Goal: Complete application form

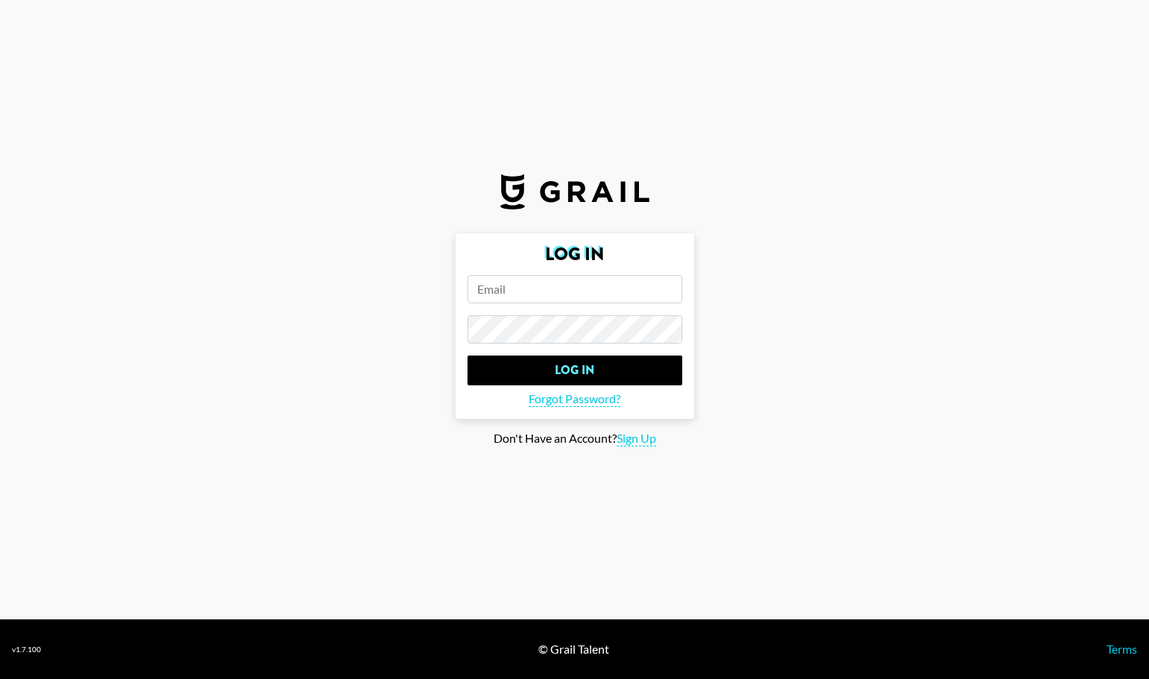
click at [555, 296] on input "email" at bounding box center [574, 289] width 215 height 28
click at [605, 291] on input "email" at bounding box center [574, 289] width 215 height 28
click at [625, 443] on span "Sign Up" at bounding box center [637, 439] width 40 height 16
type input "Sign Up"
click at [514, 297] on input "email" at bounding box center [574, 289] width 215 height 28
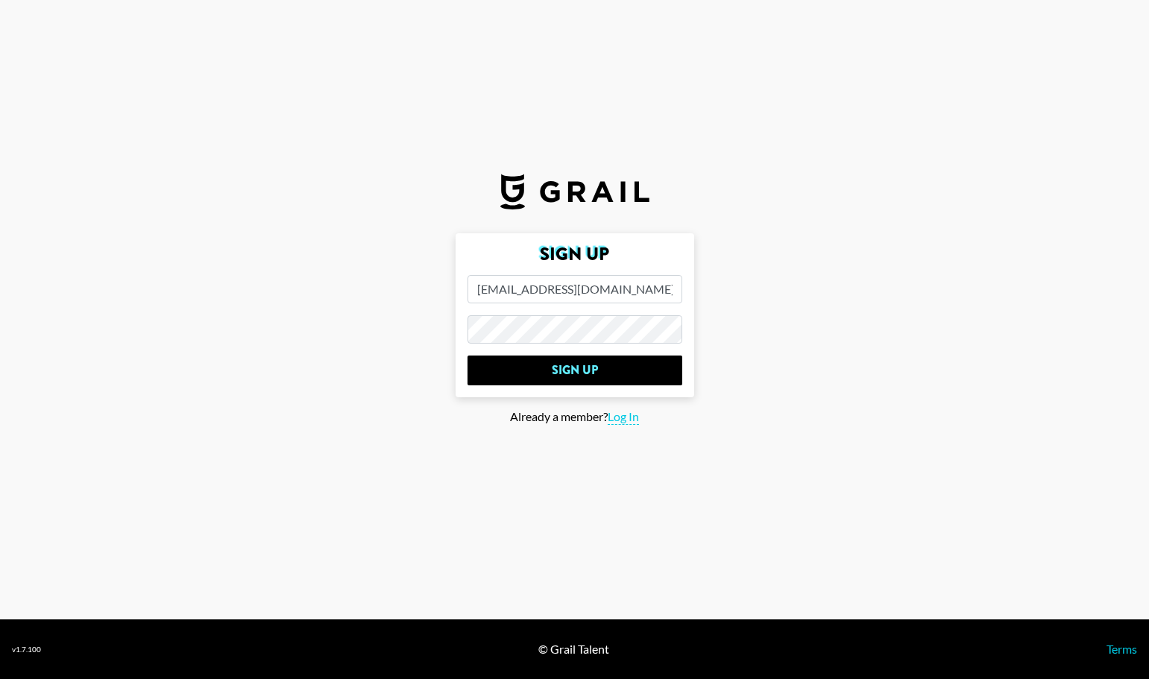
type input "[EMAIL_ADDRESS][DOMAIN_NAME]"
click at [527, 369] on input "Sign Up" at bounding box center [574, 371] width 215 height 30
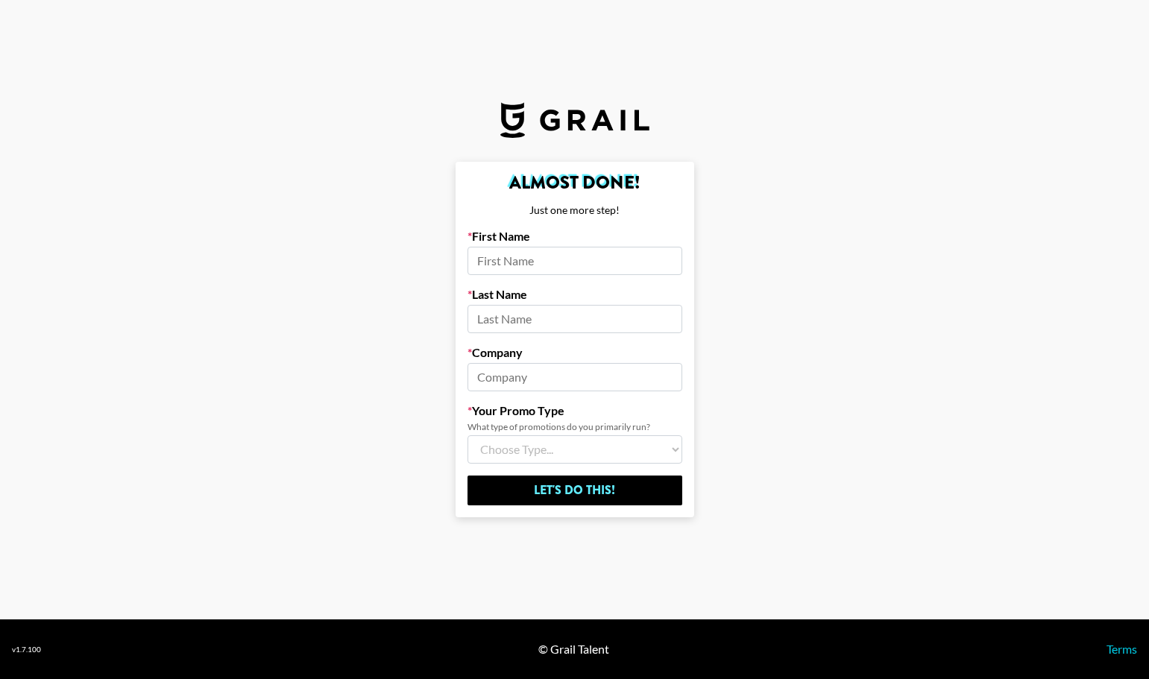
click at [499, 262] on input at bounding box center [574, 261] width 215 height 28
drag, startPoint x: 497, startPoint y: 264, endPoint x: 489, endPoint y: 267, distance: 8.7
click at [489, 267] on input "[PERSON_NAME]" at bounding box center [574, 261] width 215 height 28
type input "[PERSON_NAME]"
click at [502, 320] on input at bounding box center [574, 319] width 215 height 28
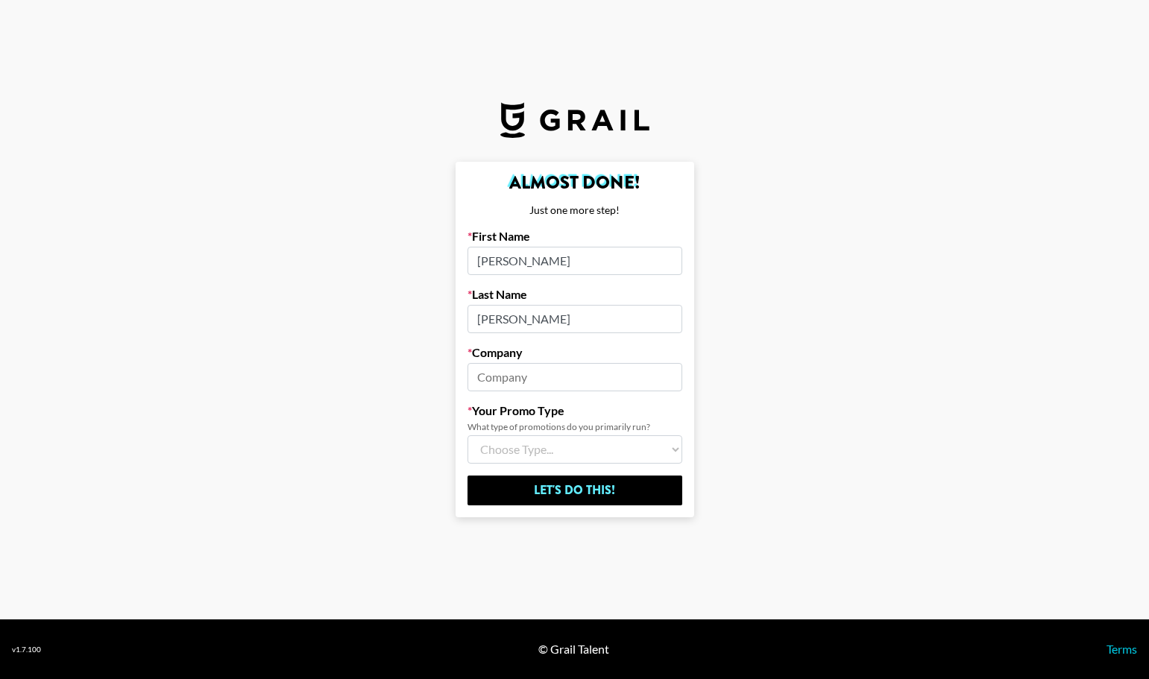
type input "[PERSON_NAME]"
click at [509, 374] on input at bounding box center [574, 377] width 215 height 28
type input "Epaifa"
click at [511, 450] on select "Choose Type... Song Promos Brand Promos Both (I work at an Agency)" at bounding box center [574, 449] width 215 height 28
select select "Multi"
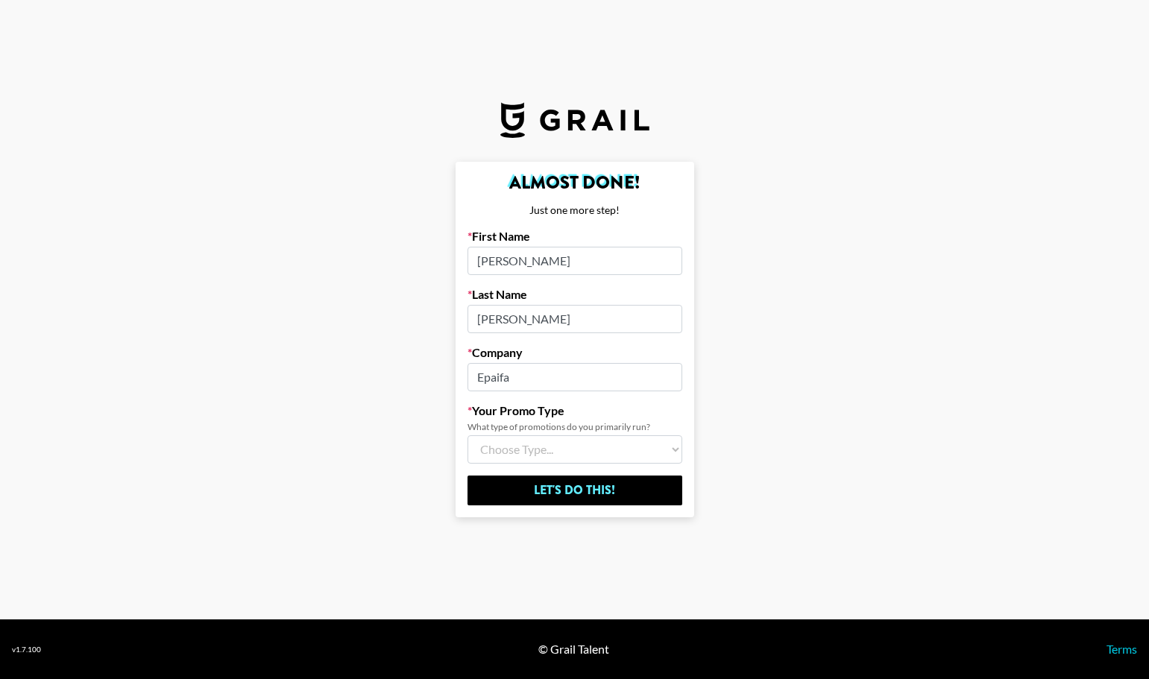
click at [467, 435] on select "Choose Type... Song Promos Brand Promos Both (I work at an Agency)" at bounding box center [574, 449] width 215 height 28
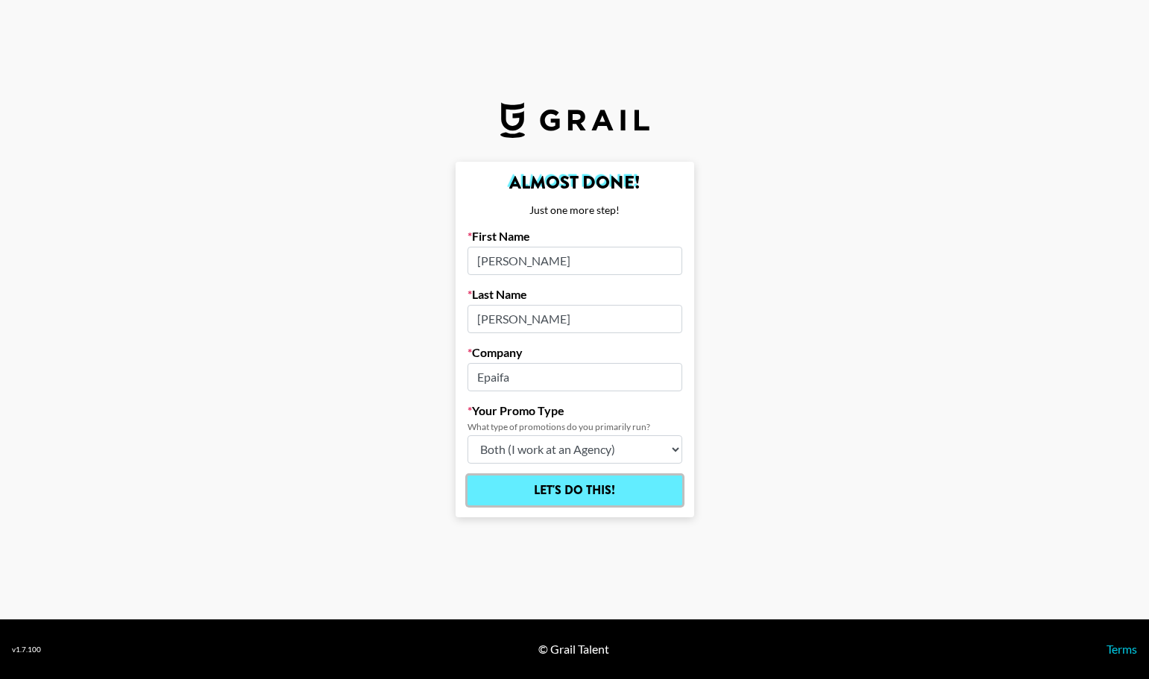
click at [563, 499] on input "Let's Do This!" at bounding box center [574, 491] width 215 height 30
select select "Song"
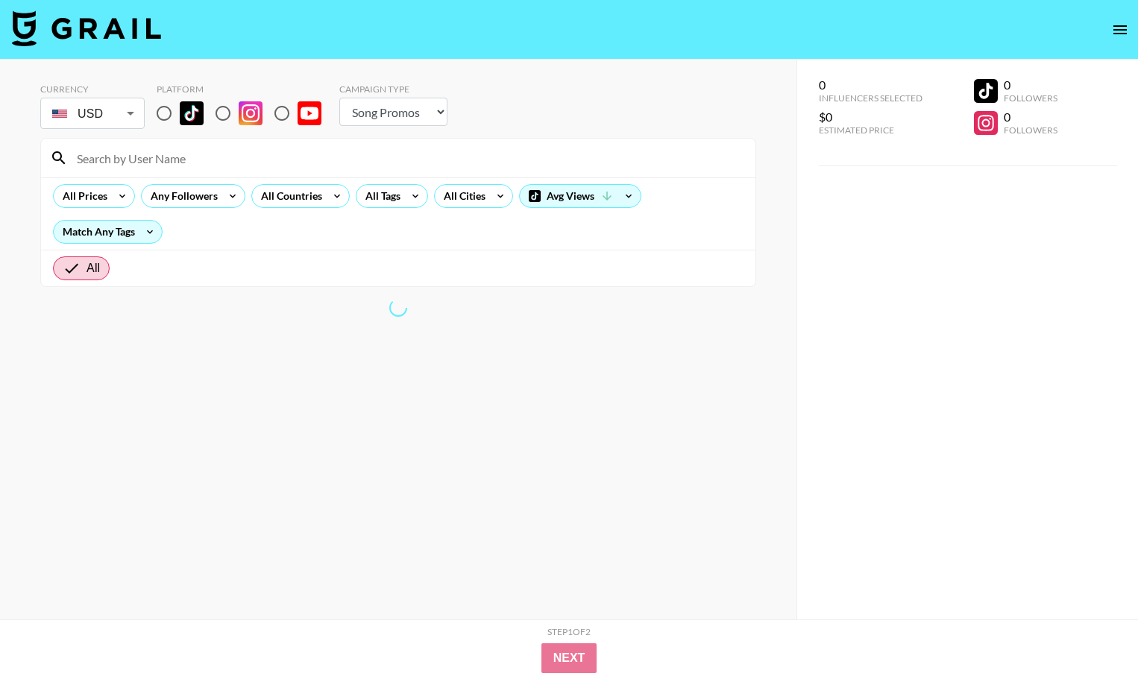
click at [166, 119] on input "radio" at bounding box center [163, 113] width 31 height 31
radio input "true"
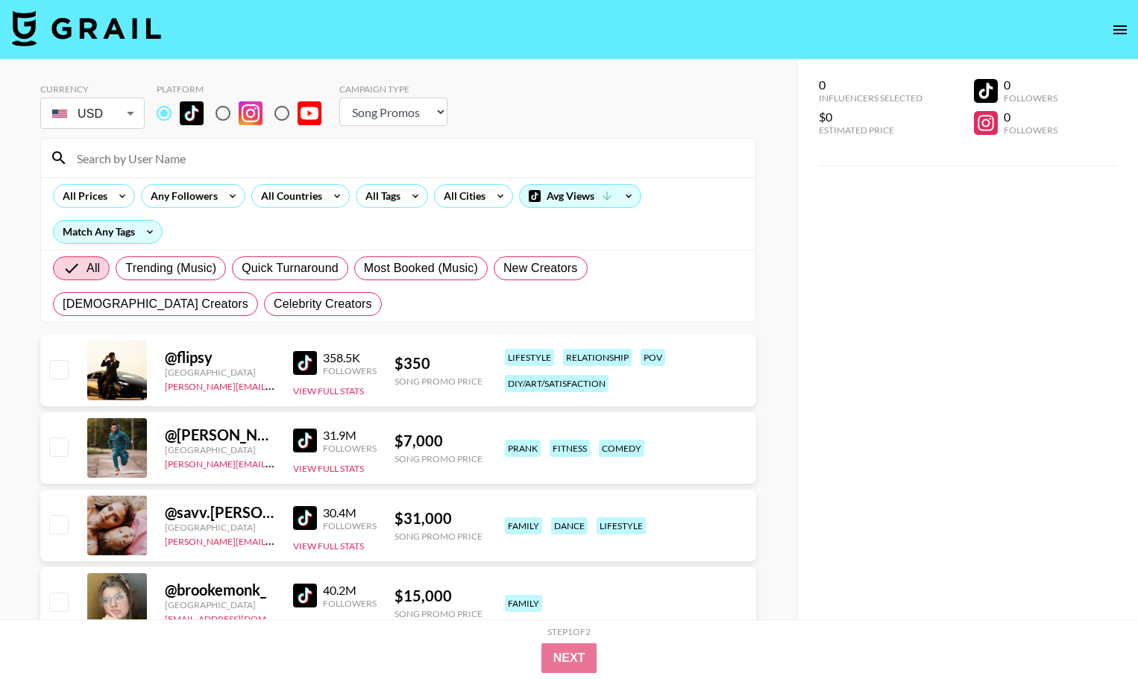
click at [420, 114] on select "Choose Type... Song Promos Brand Promos" at bounding box center [393, 112] width 108 height 28
select select "Brand"
click at [339, 98] on select "Choose Type... Song Promos Brand Promos" at bounding box center [393, 112] width 108 height 28
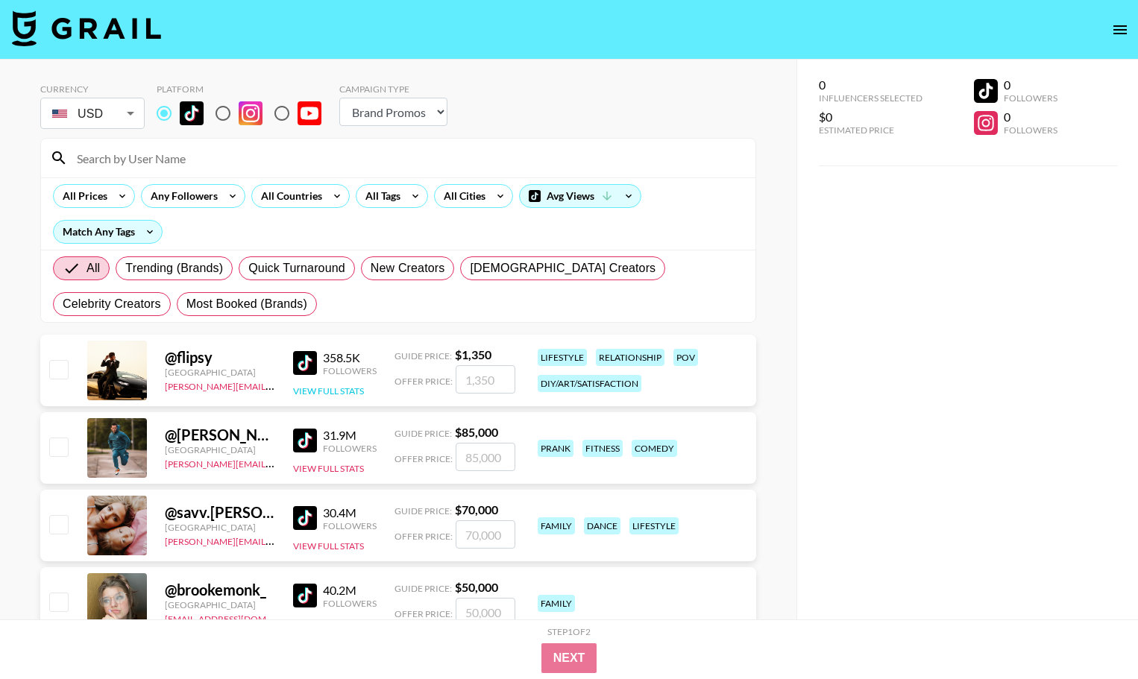
click at [315, 391] on button "View Full Stats" at bounding box center [328, 390] width 71 height 11
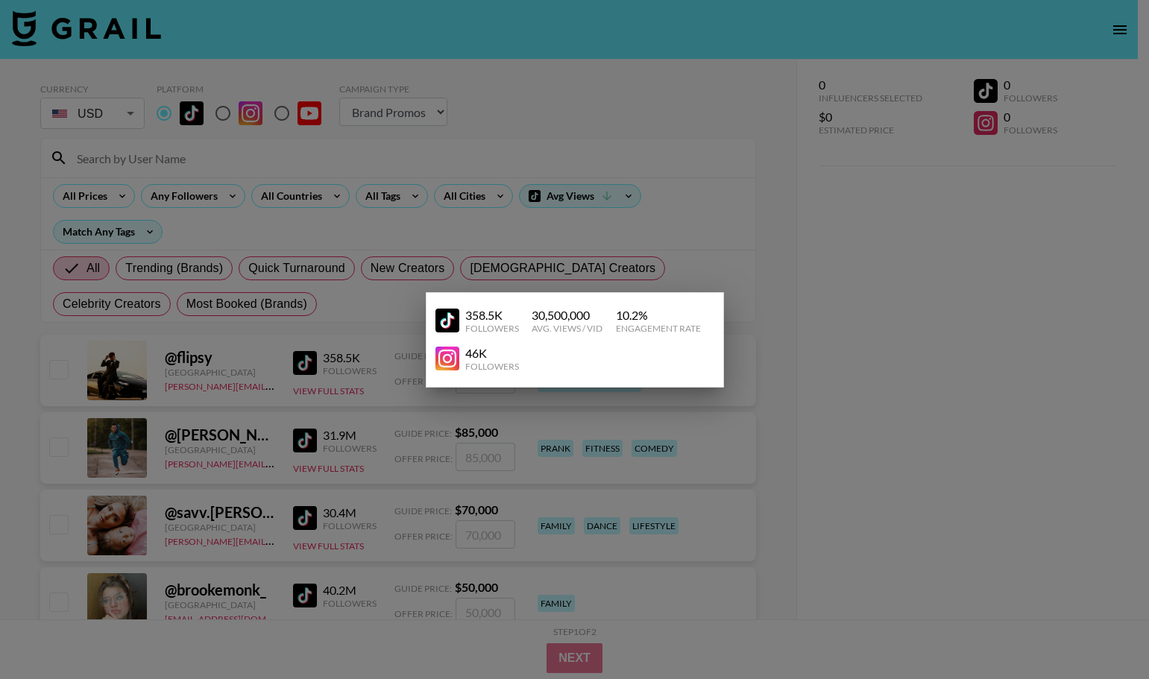
click at [845, 419] on div at bounding box center [574, 339] width 1149 height 679
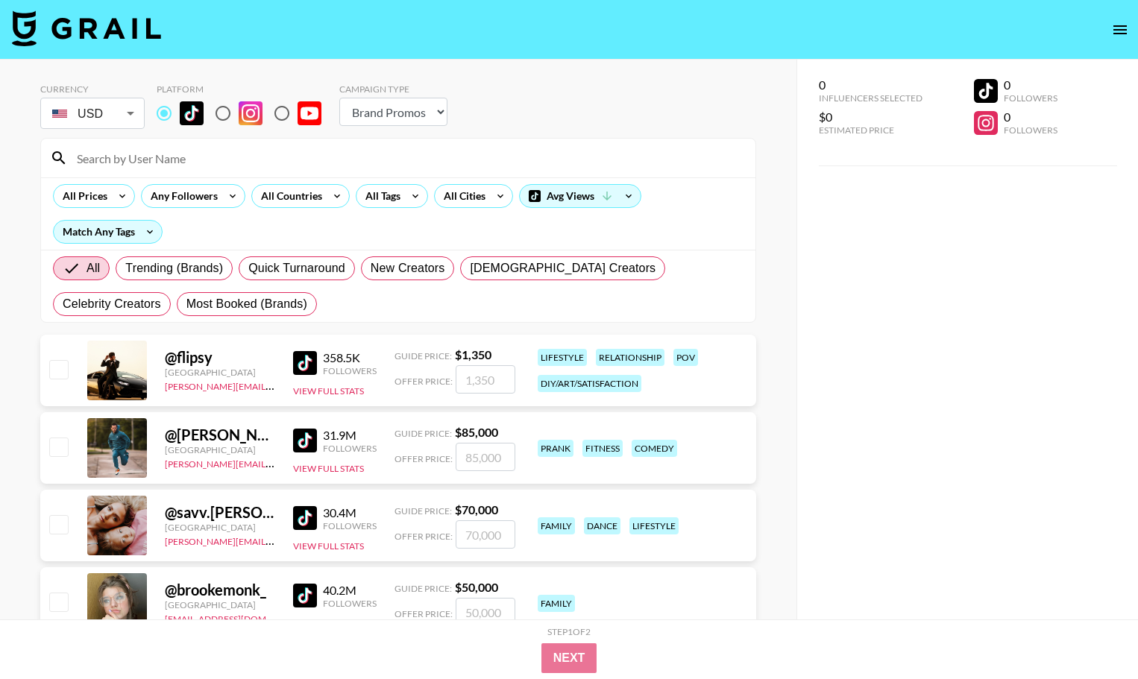
click at [128, 164] on input at bounding box center [407, 158] width 678 height 24
click at [325, 203] on icon at bounding box center [337, 196] width 24 height 22
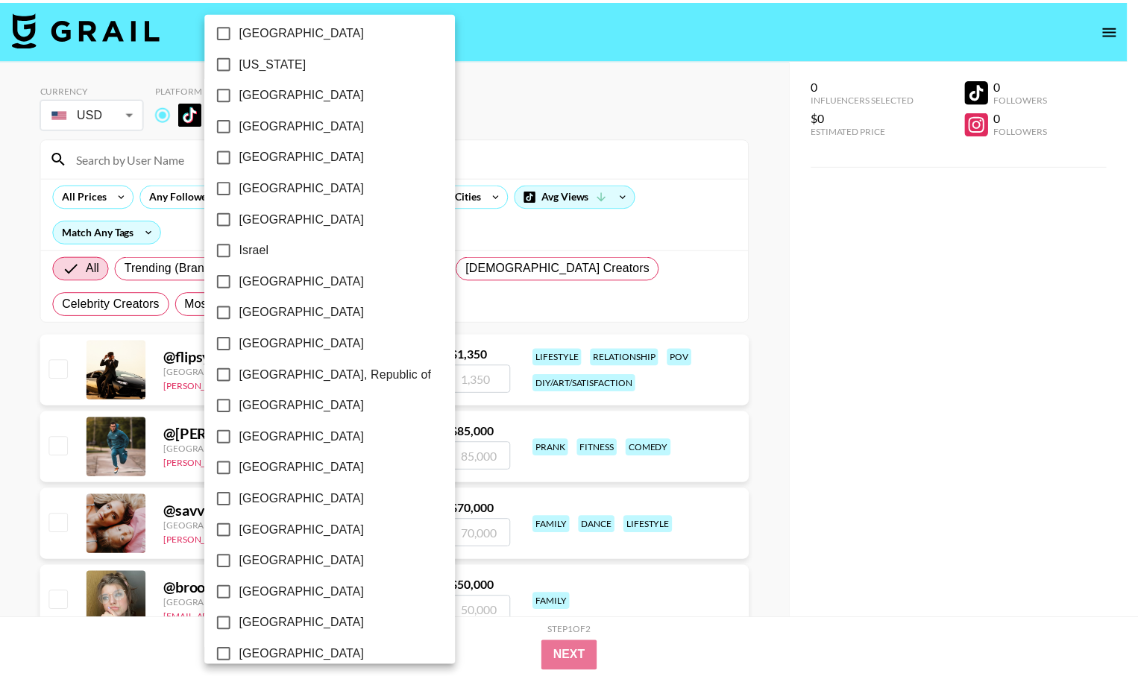
scroll to position [314, 0]
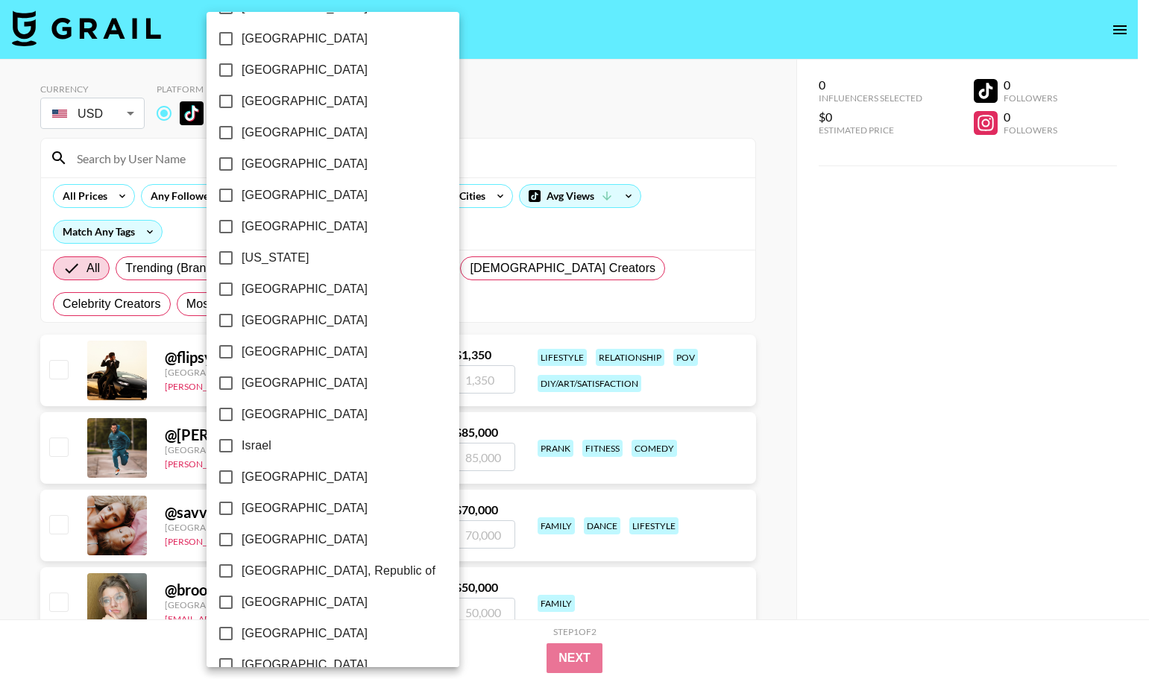
click at [763, 277] on div at bounding box center [574, 339] width 1149 height 679
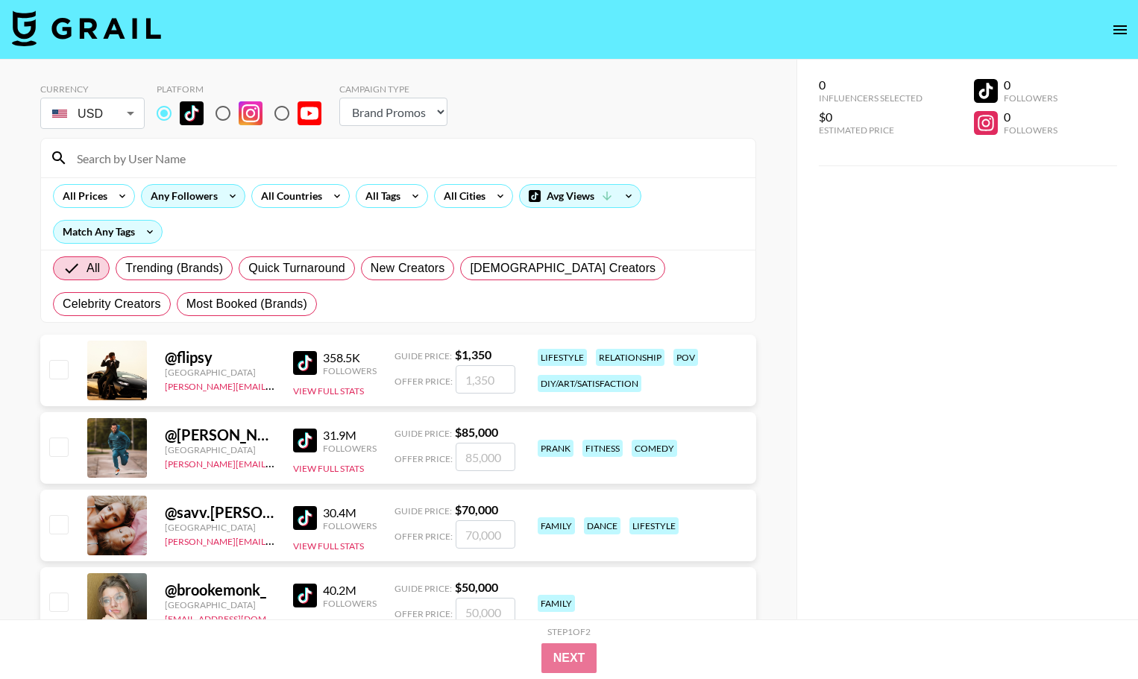
click at [184, 191] on div "Any Followers" at bounding box center [181, 196] width 79 height 22
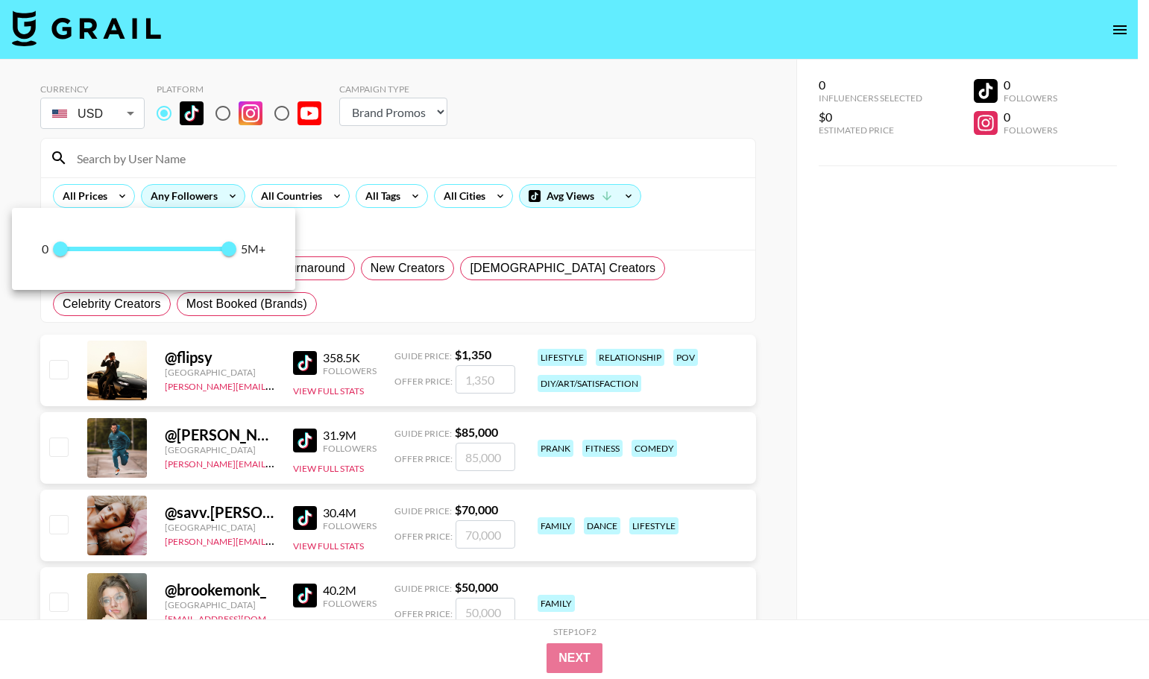
click at [184, 191] on div at bounding box center [574, 339] width 1149 height 679
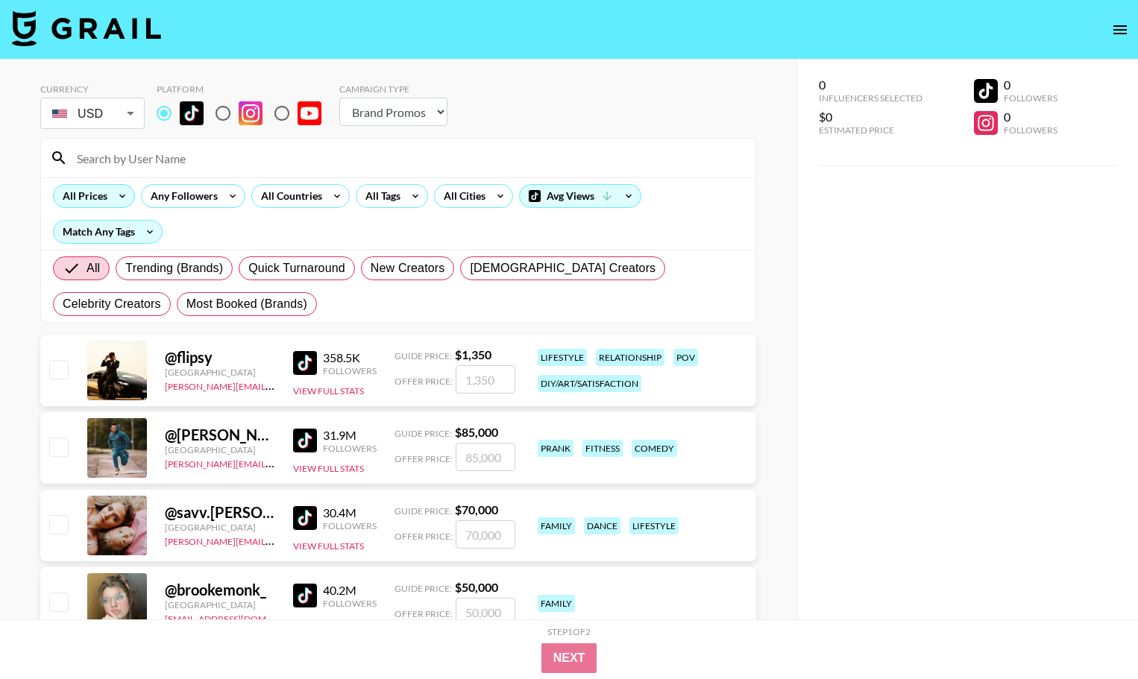
click at [97, 193] on div "All Prices" at bounding box center [82, 196] width 57 height 22
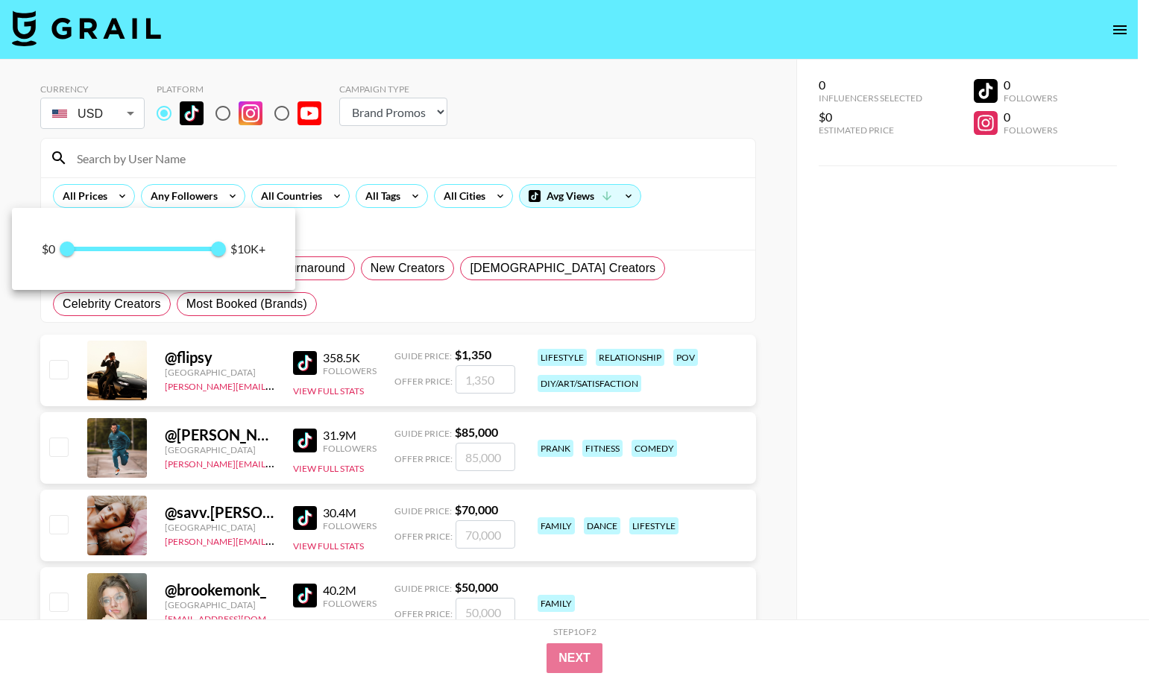
click at [118, 249] on span at bounding box center [143, 249] width 153 height 4
type input "3250"
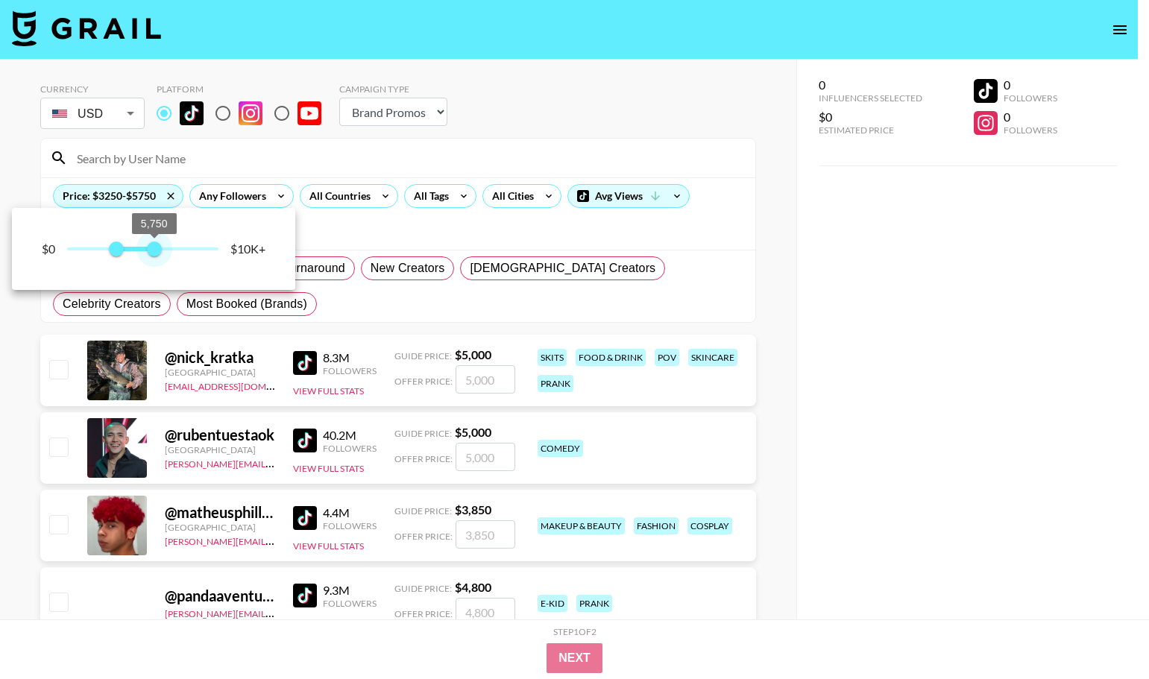
type input "5000"
drag, startPoint x: 157, startPoint y: 253, endPoint x: 143, endPoint y: 253, distance: 13.4
click at [143, 253] on span "5,000" at bounding box center [143, 249] width 15 height 15
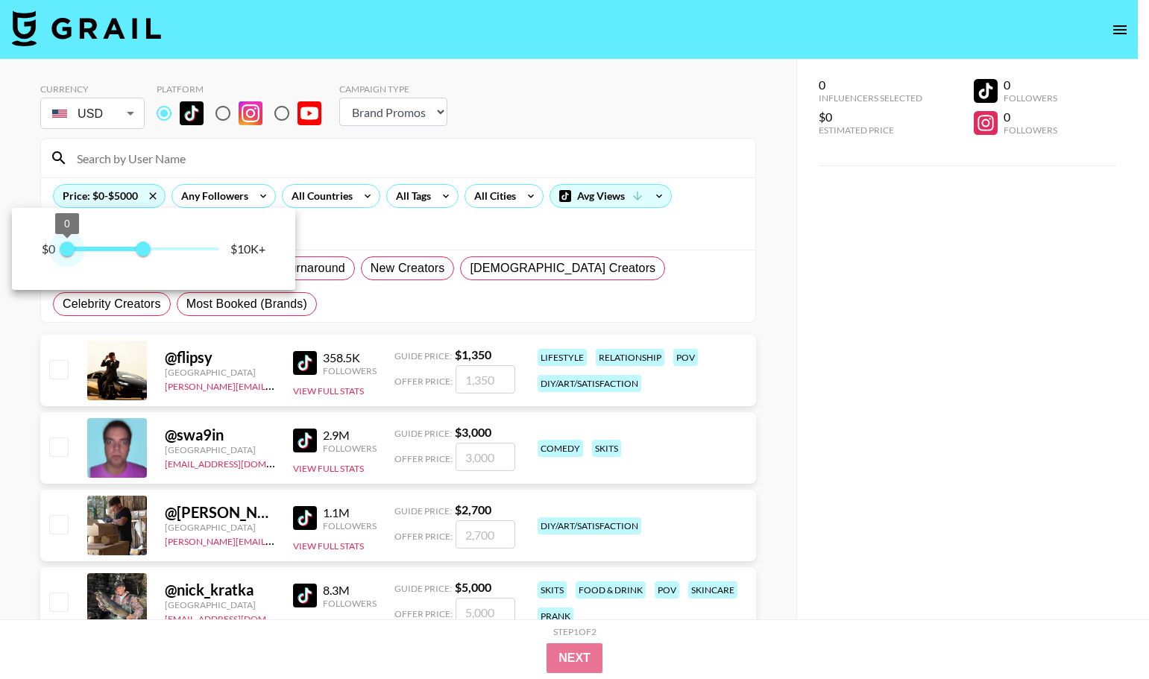
type input "0"
drag, startPoint x: 118, startPoint y: 253, endPoint x: 47, endPoint y: 250, distance: 70.9
click at [47, 250] on div "$0 0 5,000 $10K+" at bounding box center [154, 249] width 224 height 22
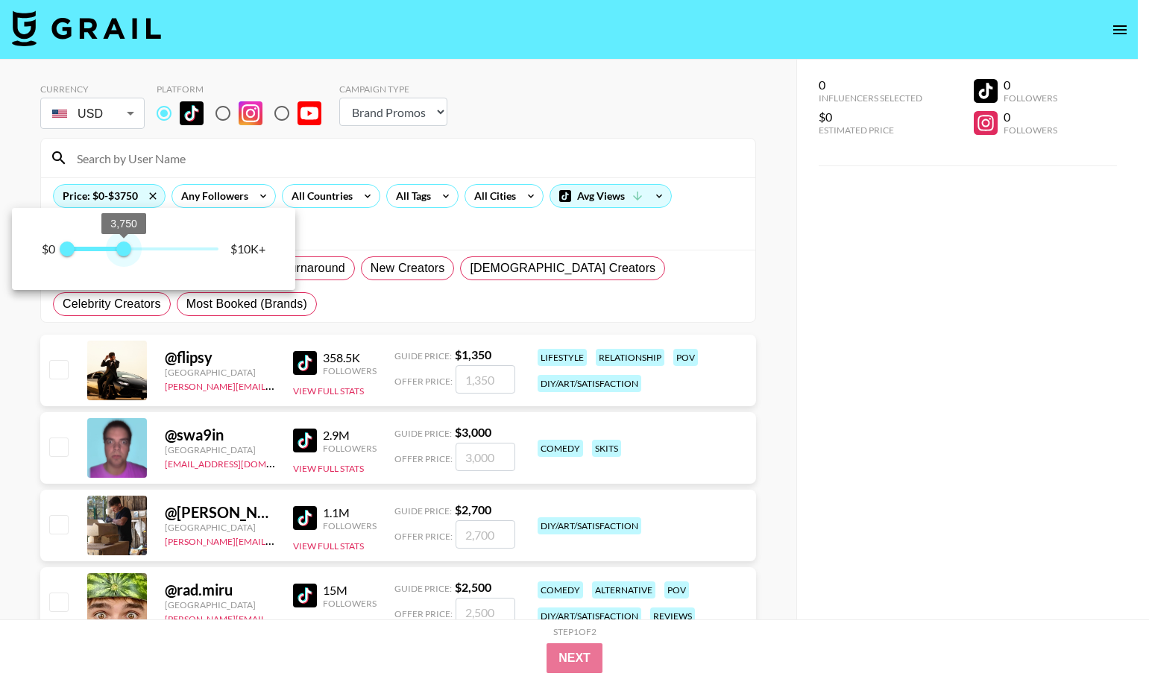
drag, startPoint x: 140, startPoint y: 249, endPoint x: 122, endPoint y: 249, distance: 17.9
click at [122, 249] on span "3,750" at bounding box center [123, 249] width 15 height 15
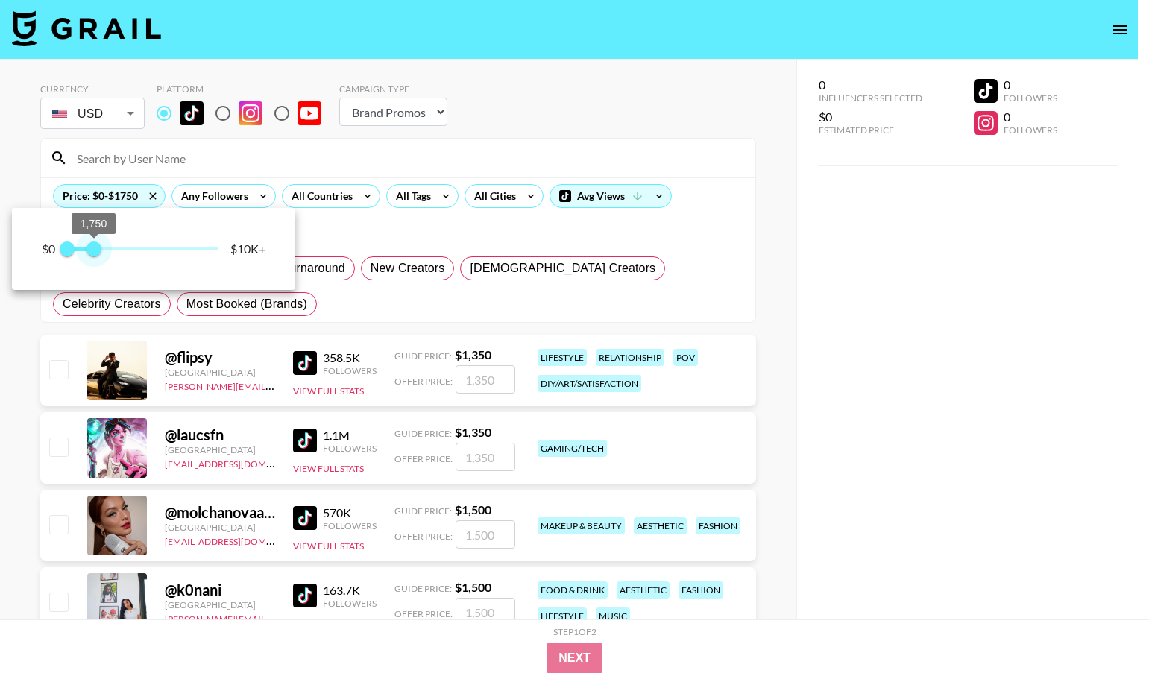
type input "1500"
drag, startPoint x: 125, startPoint y: 250, endPoint x: 91, endPoint y: 253, distance: 34.4
click at [91, 253] on span "1,500" at bounding box center [89, 249] width 15 height 15
click at [16, 397] on div at bounding box center [574, 339] width 1149 height 679
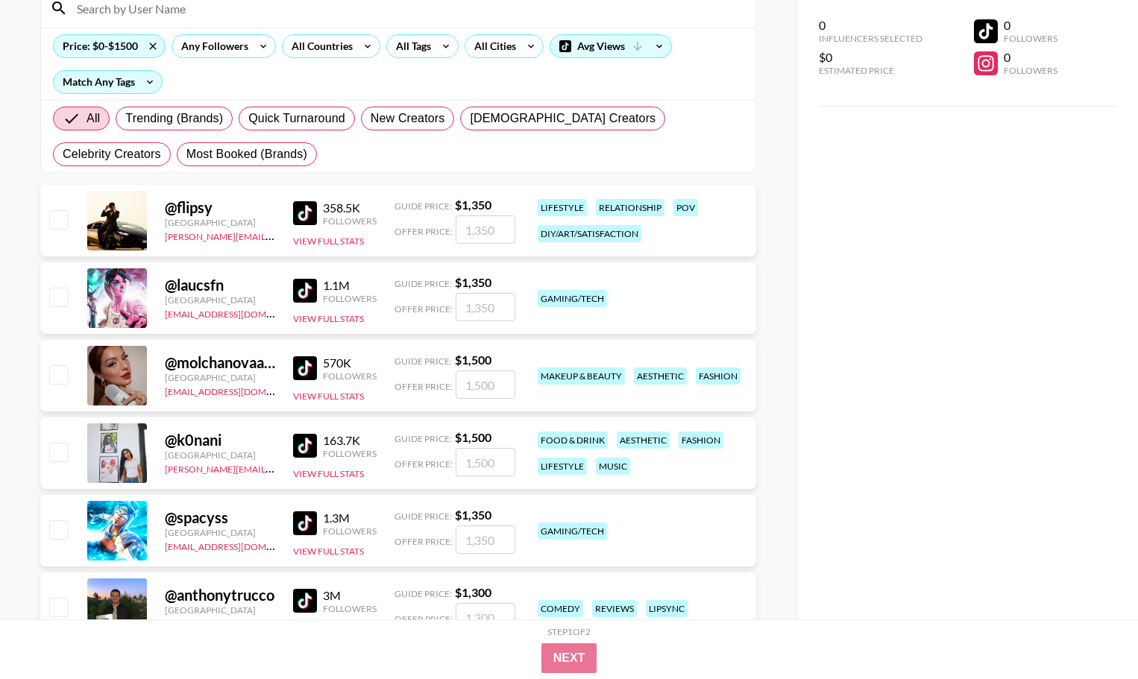
scroll to position [0, 0]
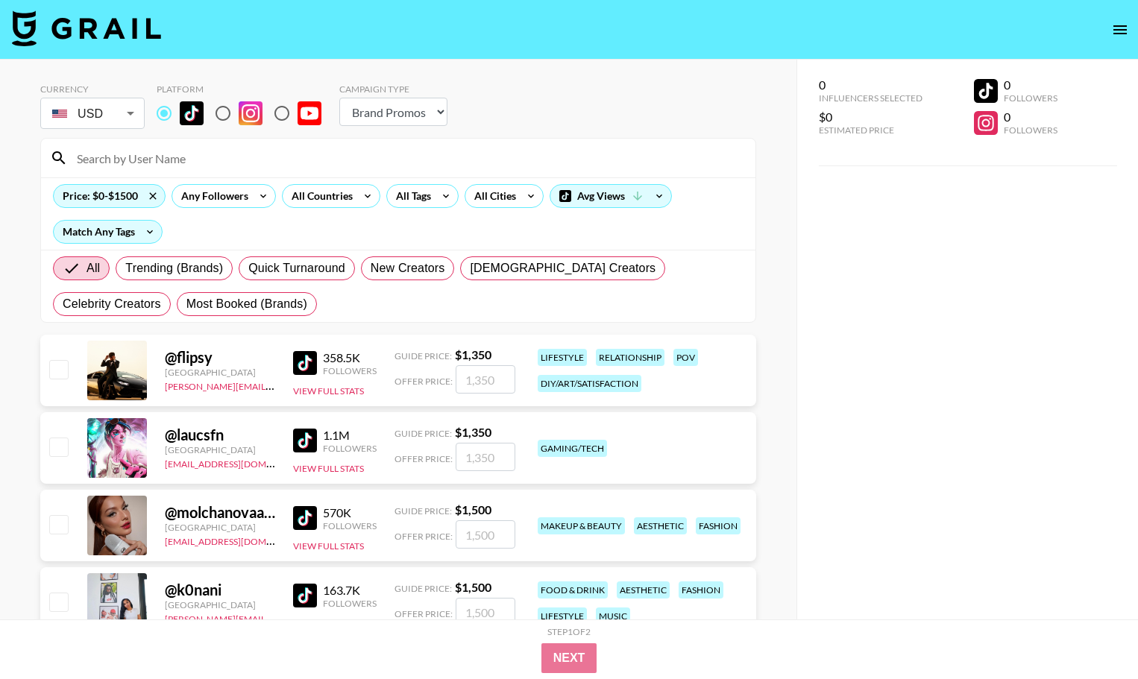
click at [95, 153] on input at bounding box center [407, 158] width 678 height 24
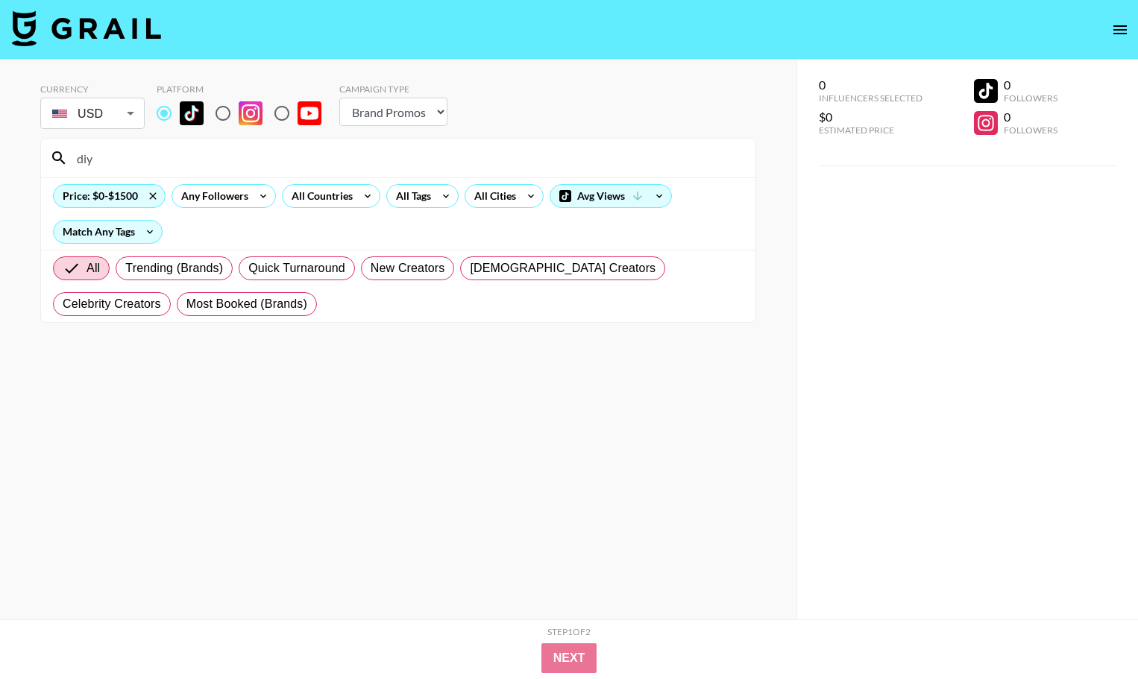
type input "diy"
drag, startPoint x: 97, startPoint y: 156, endPoint x: 79, endPoint y: 162, distance: 18.9
click at [79, 162] on input "diy" at bounding box center [407, 158] width 678 height 24
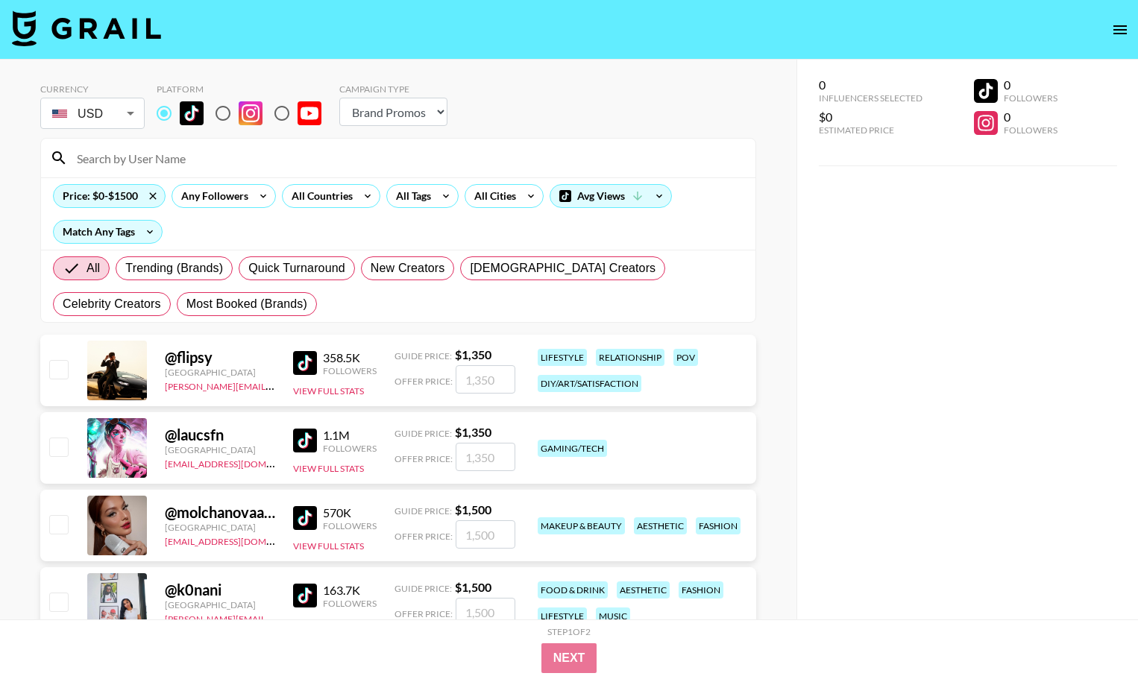
click at [470, 383] on input "number" at bounding box center [486, 379] width 60 height 28
click at [582, 381] on div "diy/art/satisfaction" at bounding box center [590, 383] width 104 height 17
click at [295, 370] on img at bounding box center [305, 363] width 24 height 24
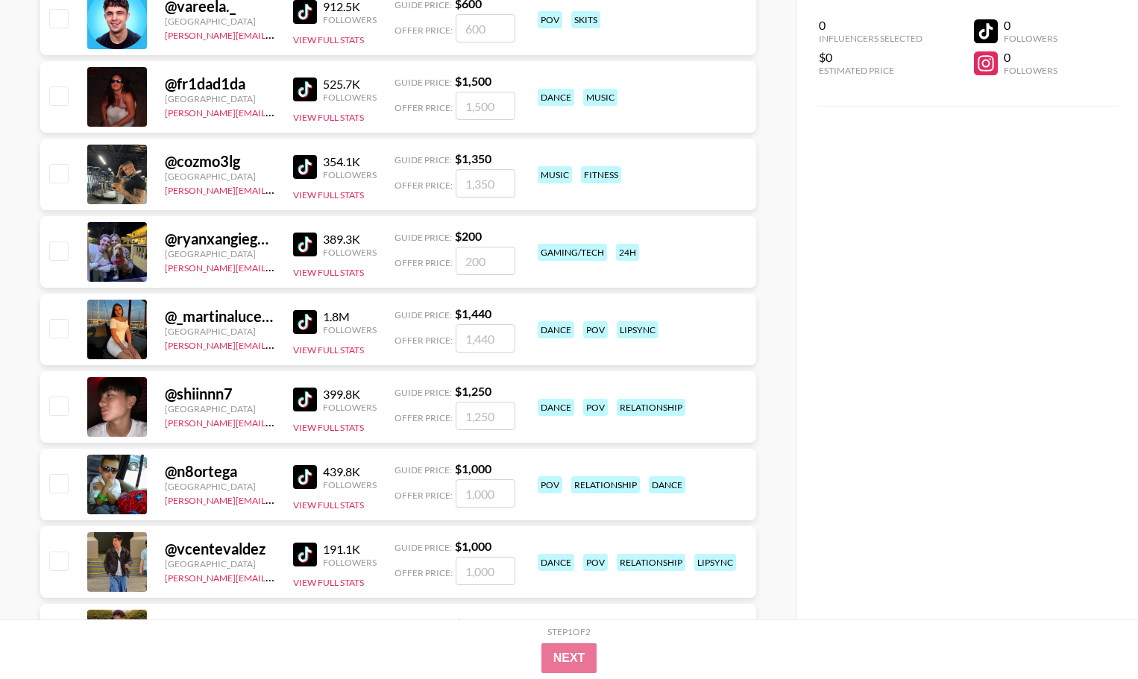
scroll to position [1193, 0]
